Goal: Task Accomplishment & Management: Use online tool/utility

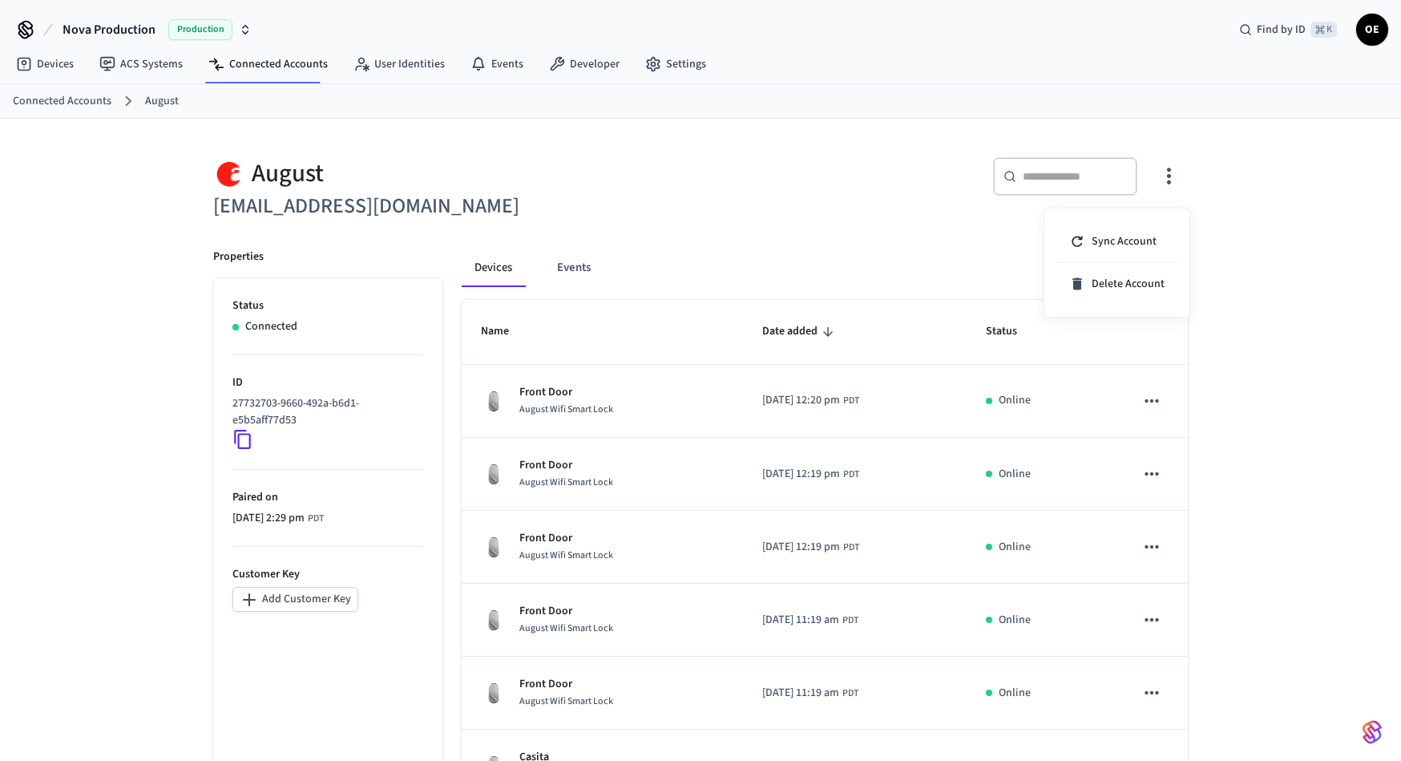
click at [270, 65] on div at bounding box center [700, 380] width 1401 height 761
click at [283, 65] on link "Connected Accounts" at bounding box center [268, 64] width 145 height 29
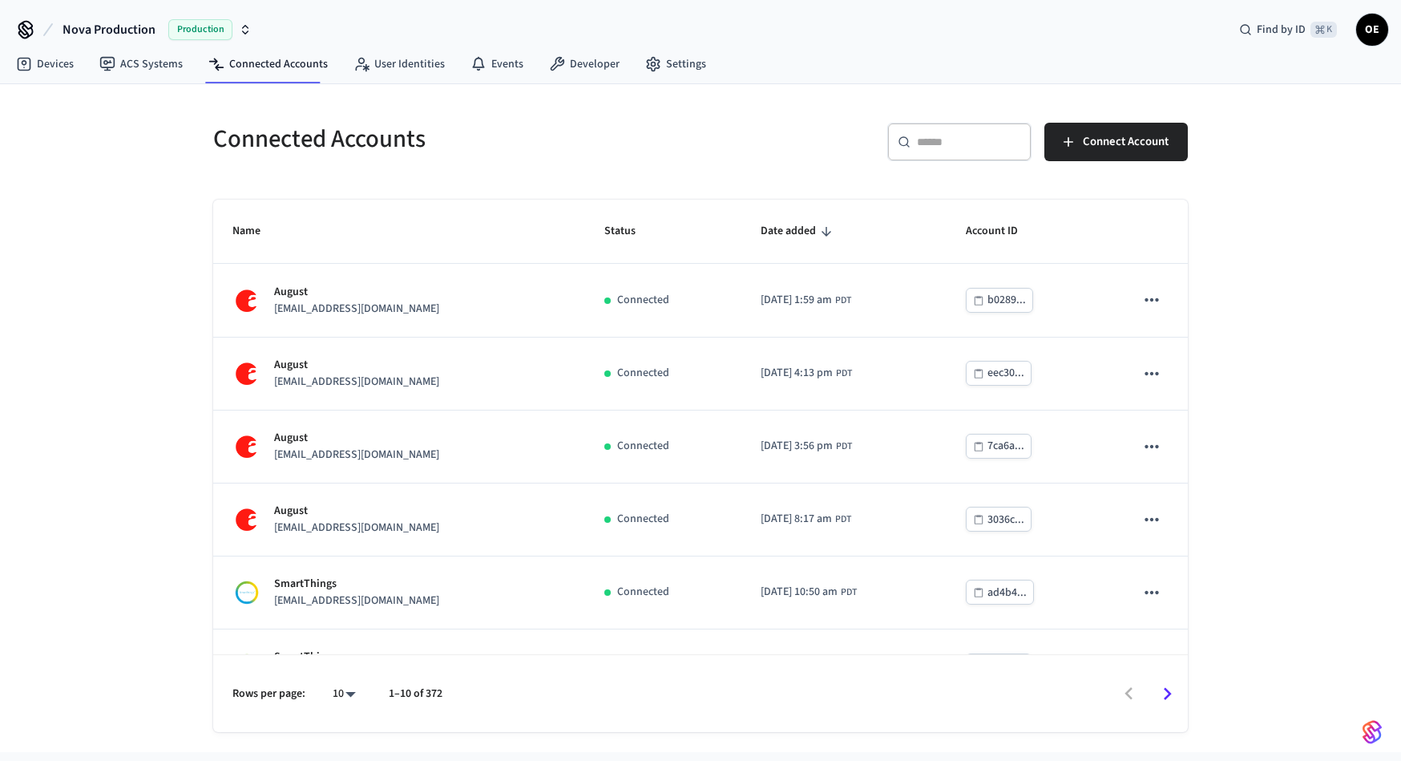
click at [910, 155] on div "​ ​" at bounding box center [959, 142] width 144 height 38
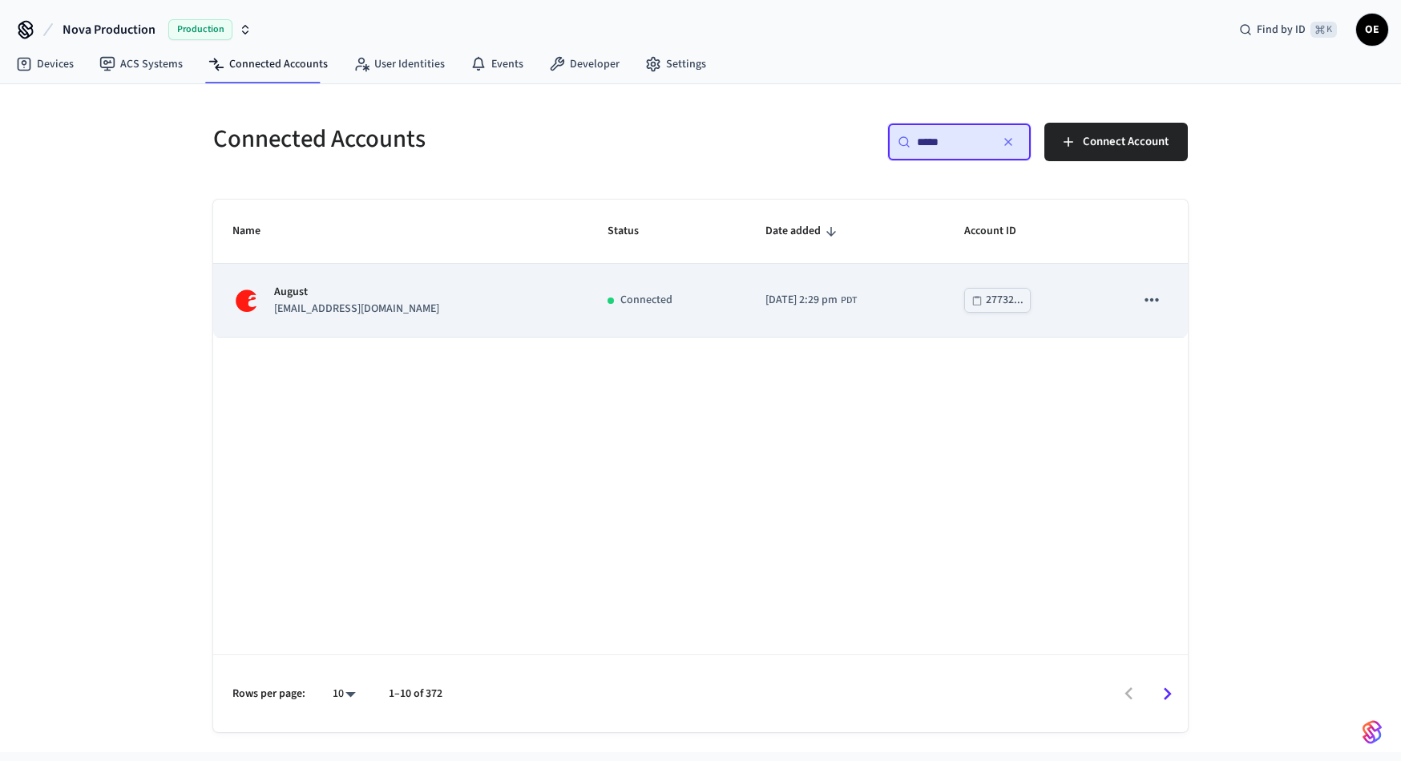
type input "*****"
click at [474, 294] on div "August [EMAIL_ADDRESS][DOMAIN_NAME]" at bounding box center [400, 301] width 337 height 34
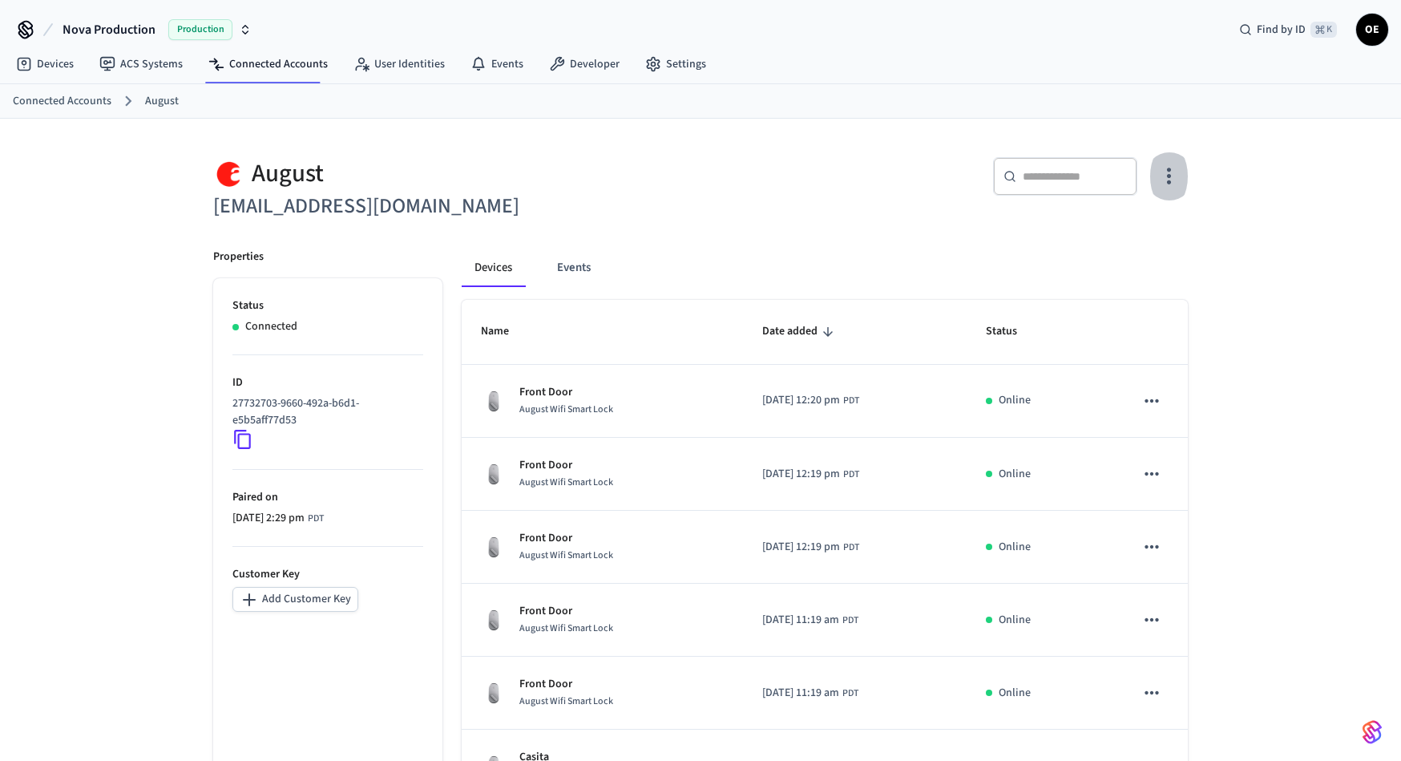
click at [1177, 178] on icon "button" at bounding box center [1168, 175] width 25 height 25
click at [1107, 245] on span "Sync Account" at bounding box center [1124, 241] width 65 height 16
click at [1120, 235] on span "Sync Account" at bounding box center [1124, 241] width 65 height 16
